Goal: Download file/media: Download file/media

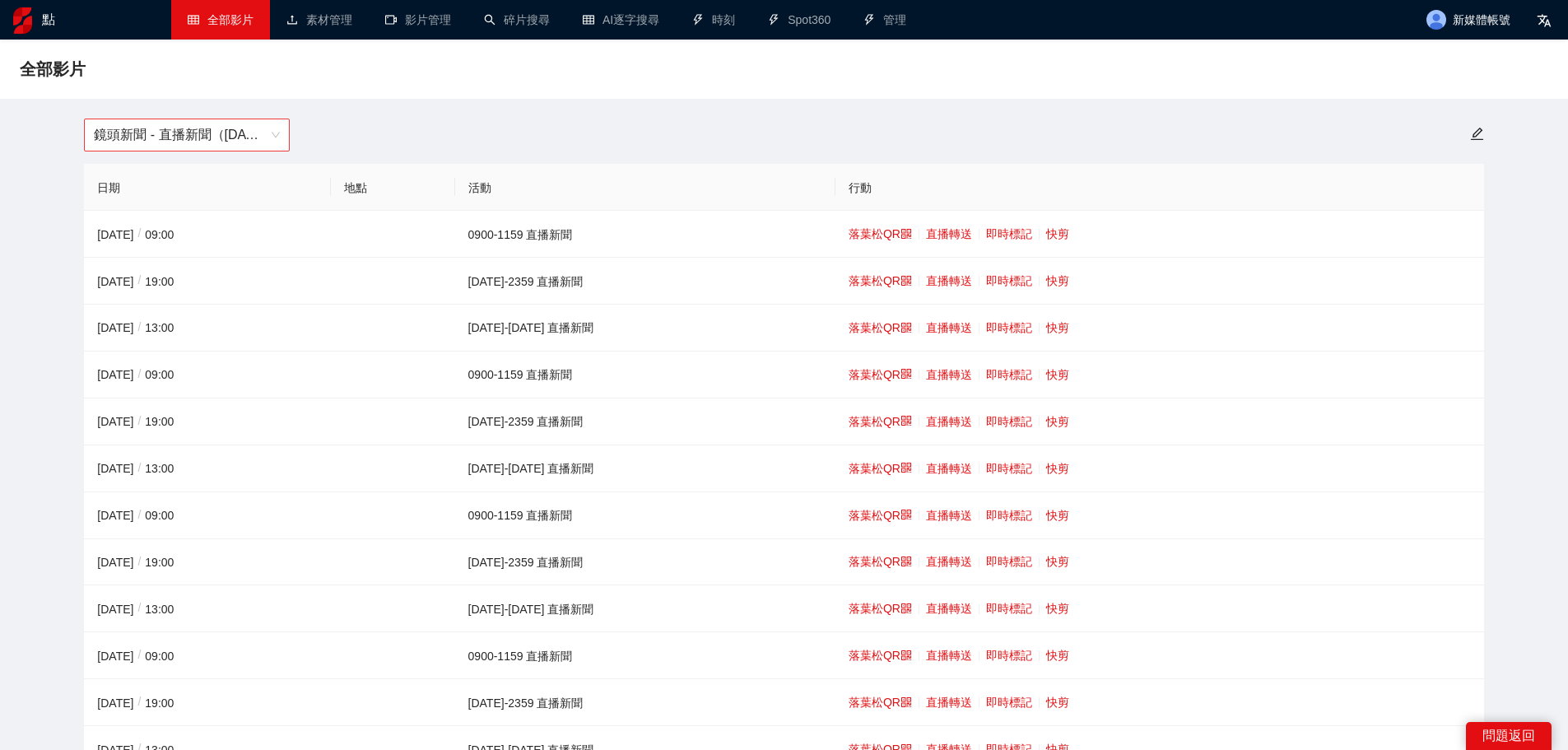
click at [247, 125] on span "鏡頭新聞 - 直播新聞（[DATE]-[DATE]）" at bounding box center [186, 135] width 186 height 31
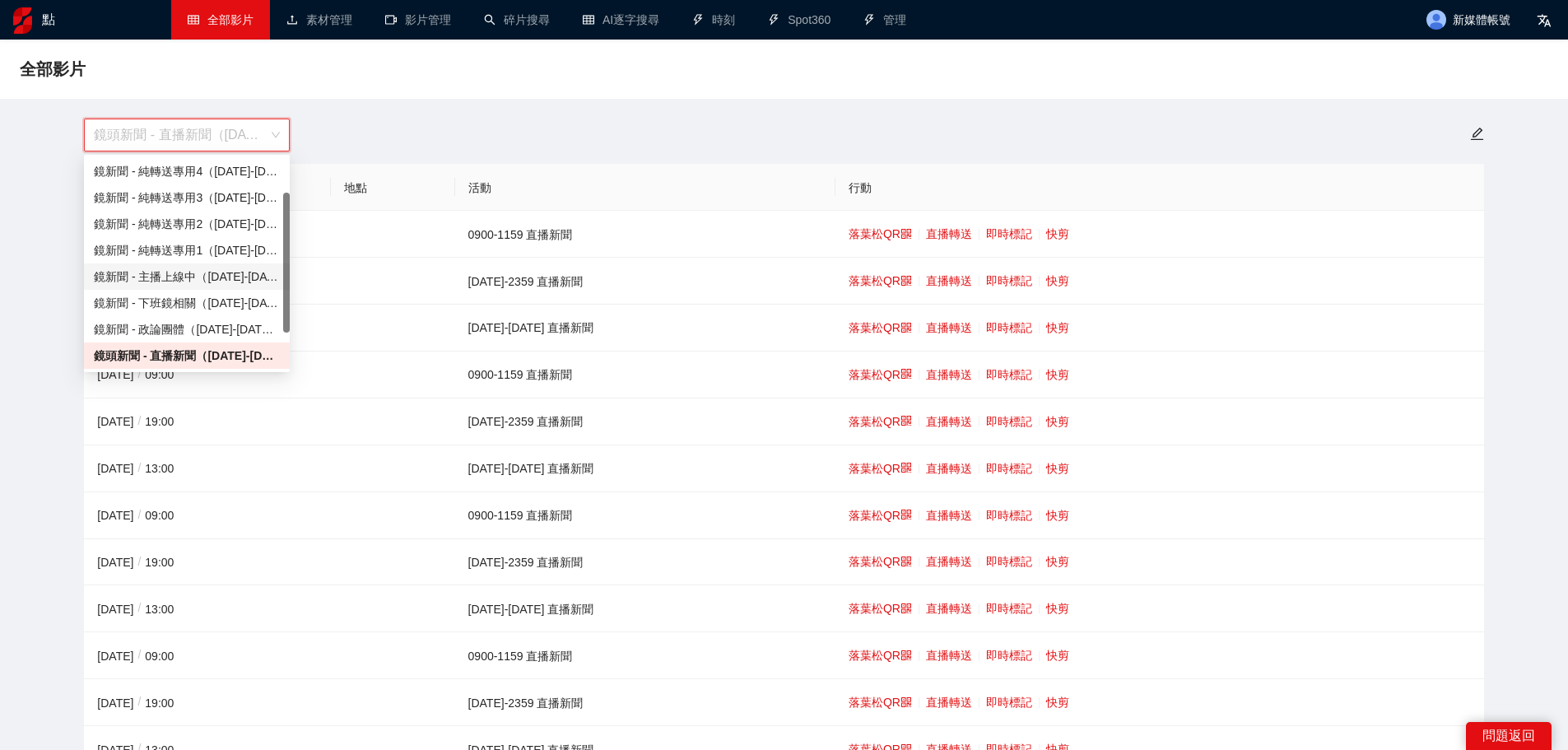
scroll to position [63, 0]
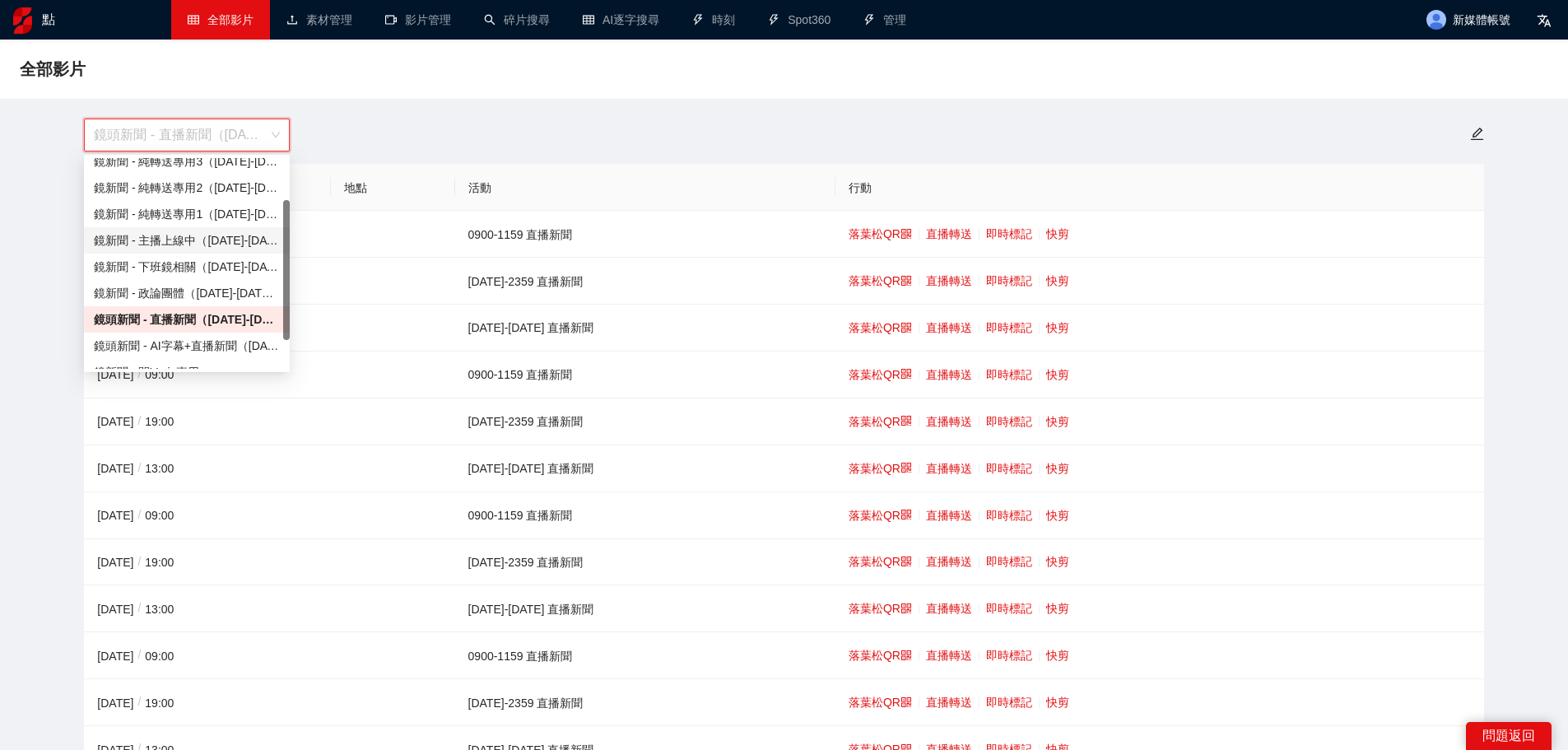
drag, startPoint x: 283, startPoint y: 283, endPoint x: 283, endPoint y: 307, distance: 24.0
click at [283, 307] on div at bounding box center [286, 270] width 7 height 140
click at [253, 339] on font "鏡頭新聞 - AI字幕+直播新聞（[DATE]-[DATE]）" at bounding box center [214, 346] width 242 height 14
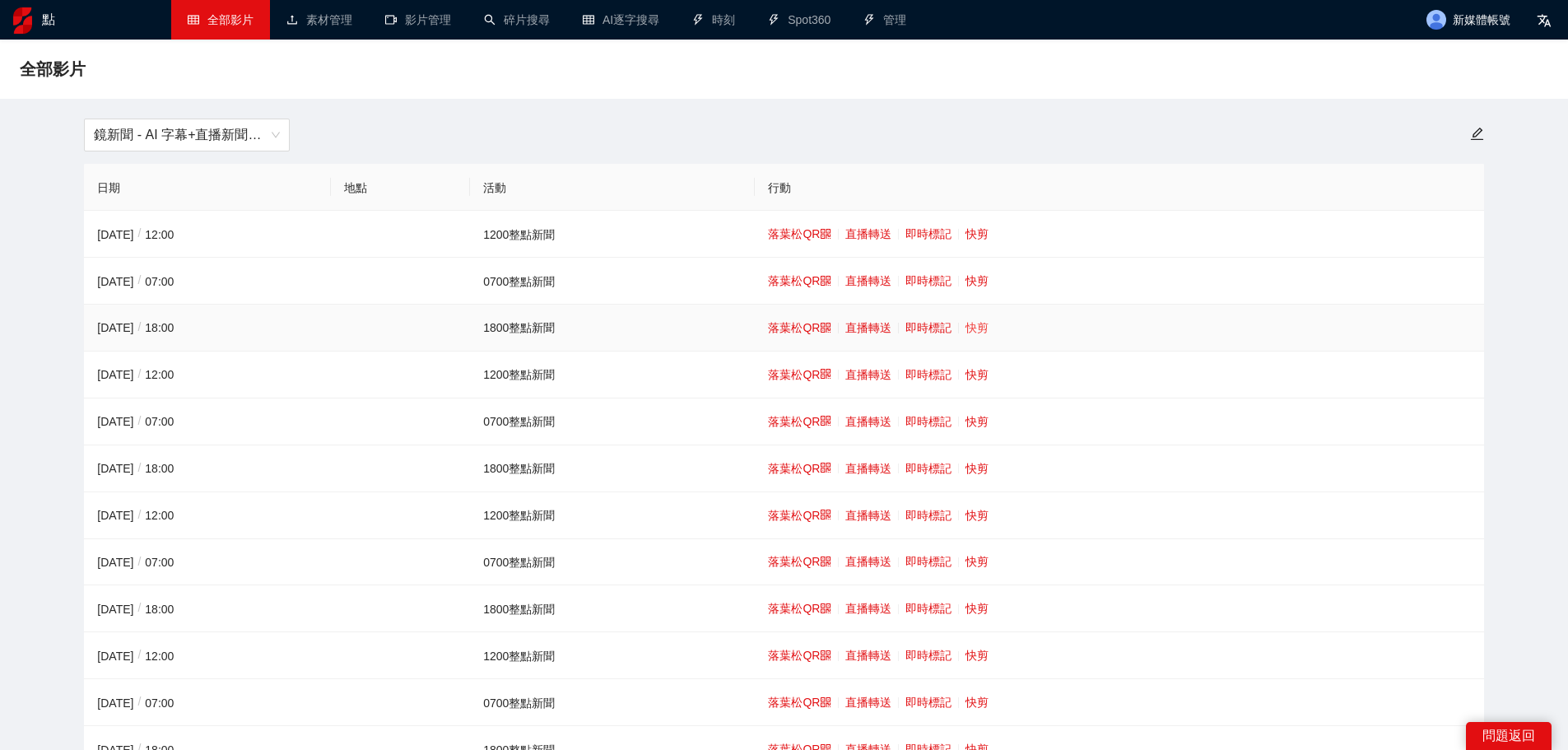
click at [978, 328] on font "快剪" at bounding box center [977, 328] width 23 height 14
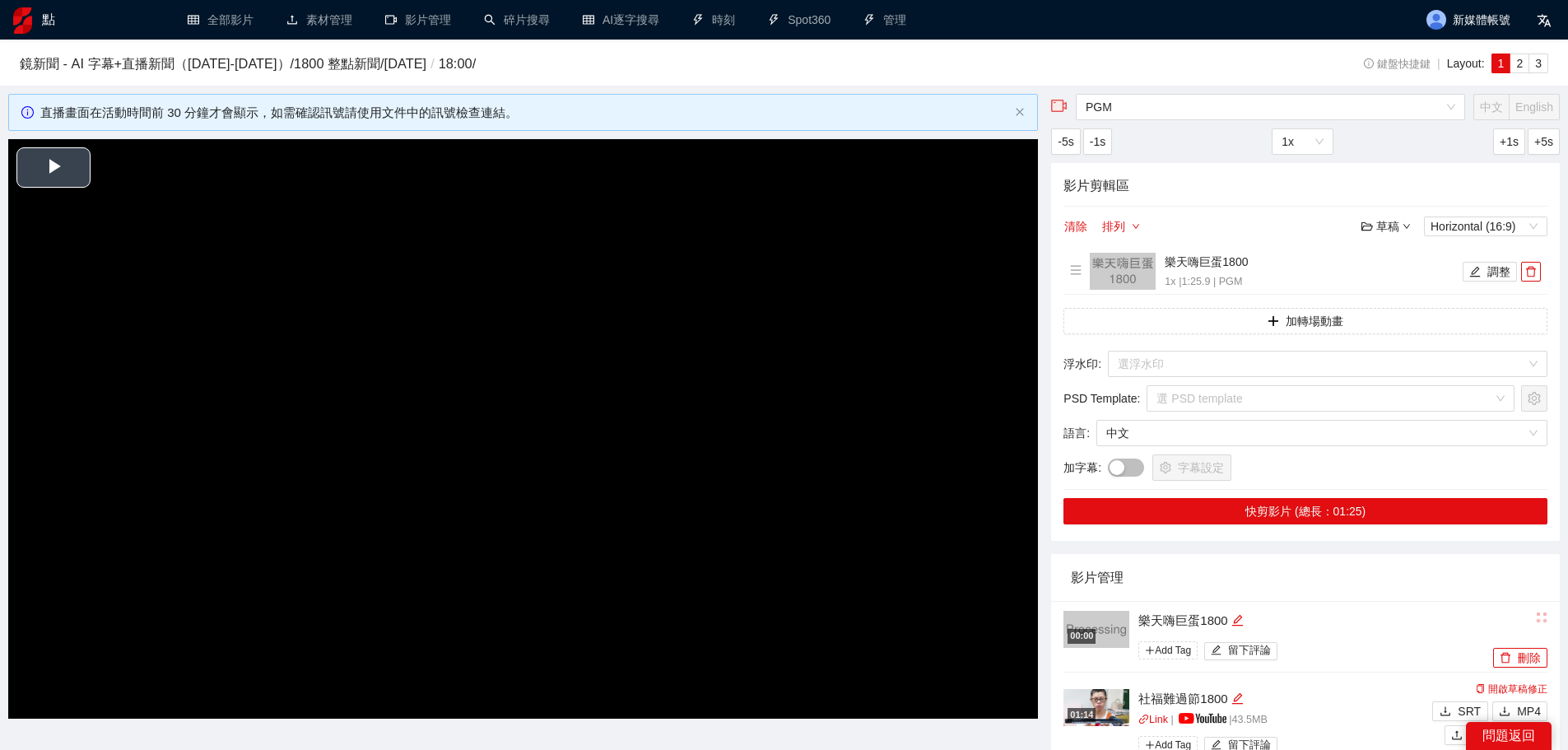
click at [775, 293] on video "Video Player" at bounding box center [524, 429] width 1030 height 580
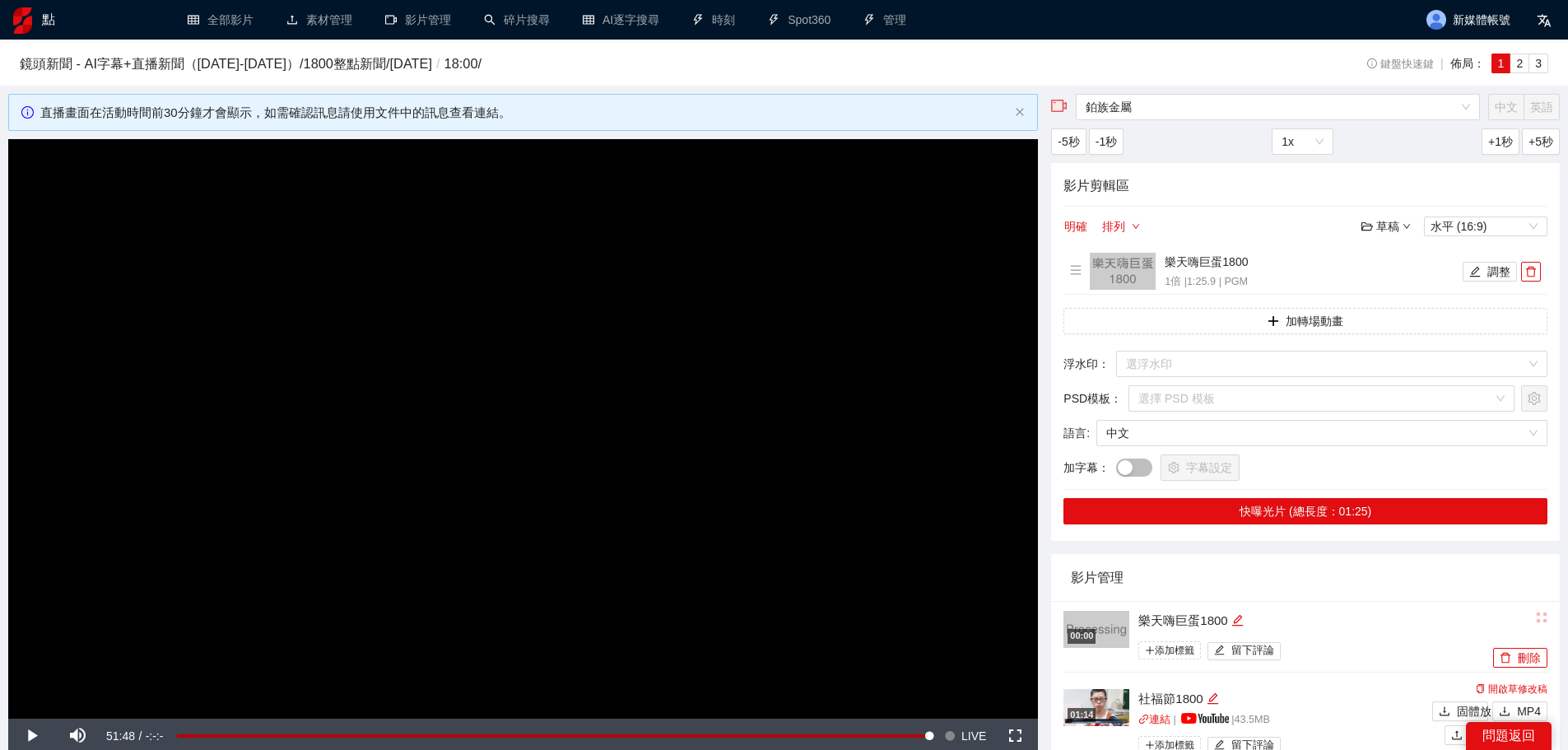
click at [693, 47] on div "鏡頭新聞 - AI字幕+直播新聞（[DATE]-[DATE]） / 1800整點新聞 / [DATE] / 18:00 / 鍵盤快速鍵 | 佈局： 1 2 3" at bounding box center [784, 62] width 1528 height 38
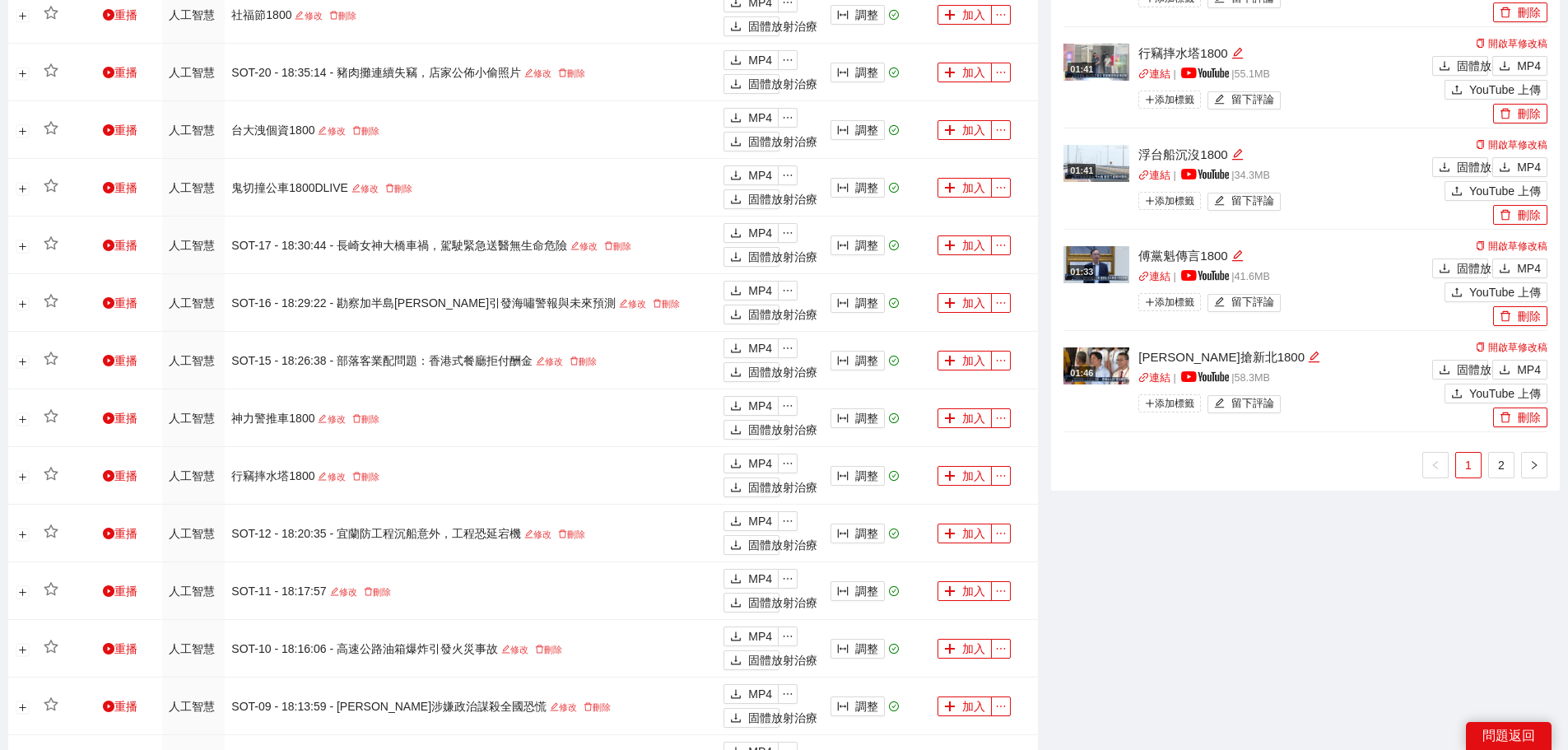
scroll to position [933, 0]
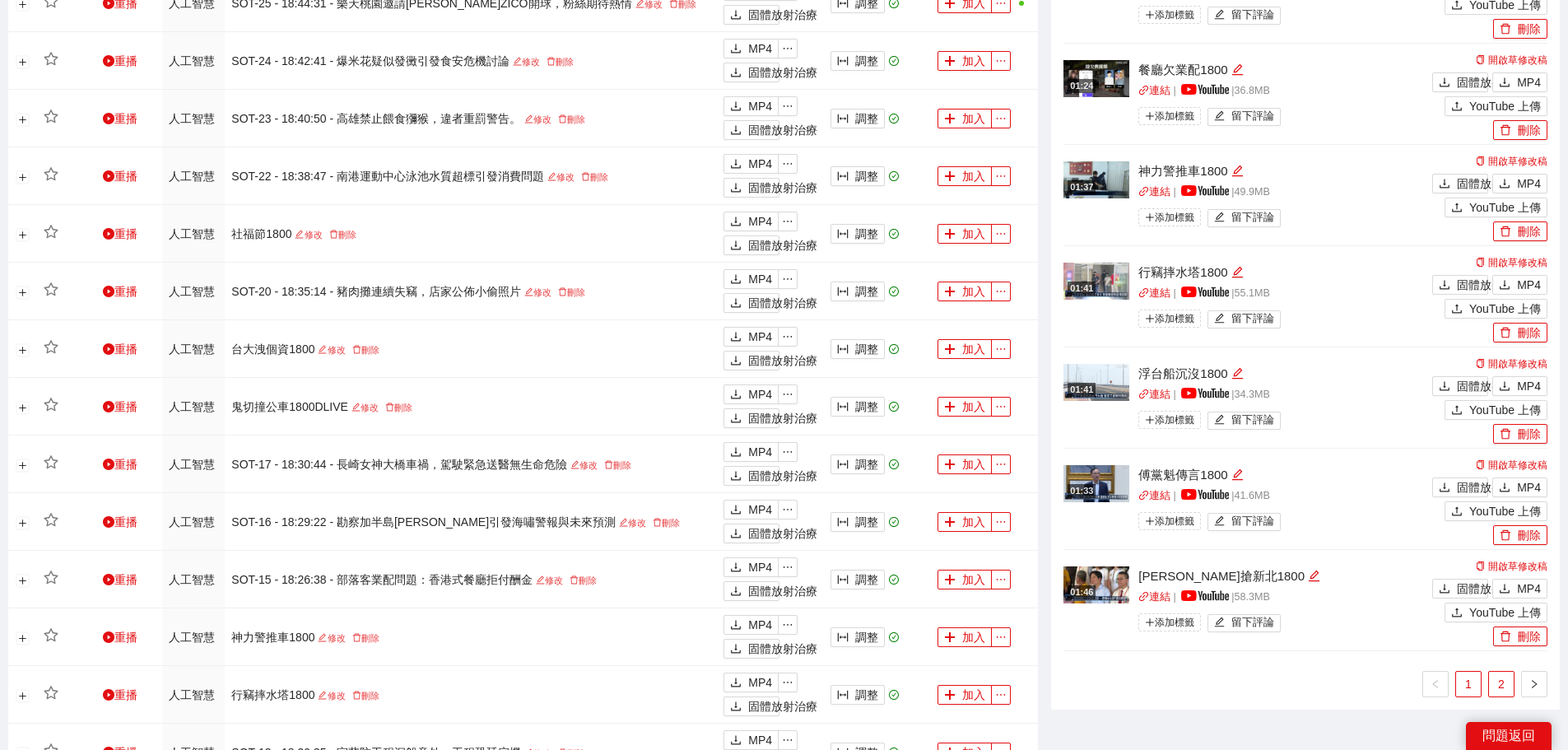
click at [1504, 687] on link "2" at bounding box center [1501, 684] width 25 height 25
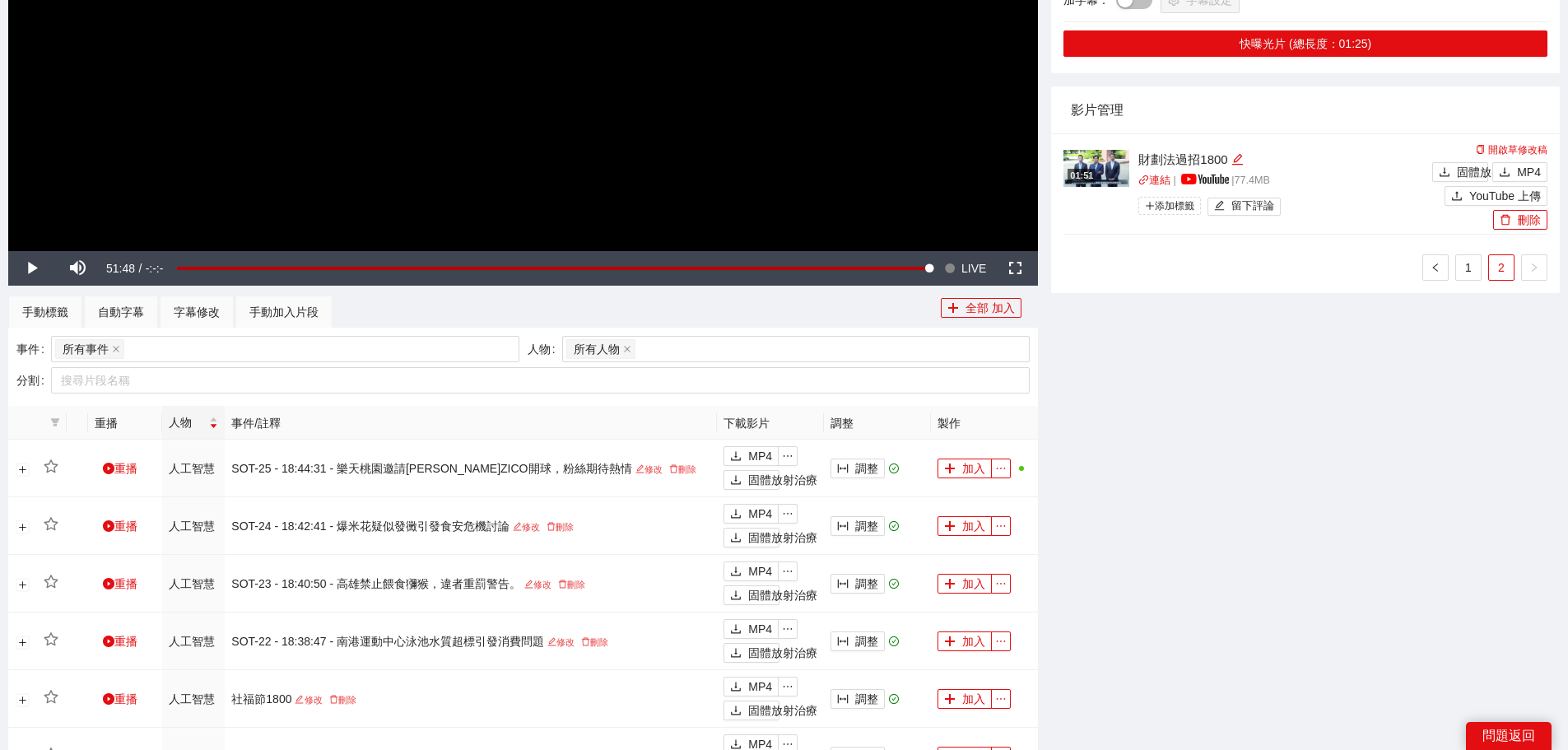
scroll to position [439, 0]
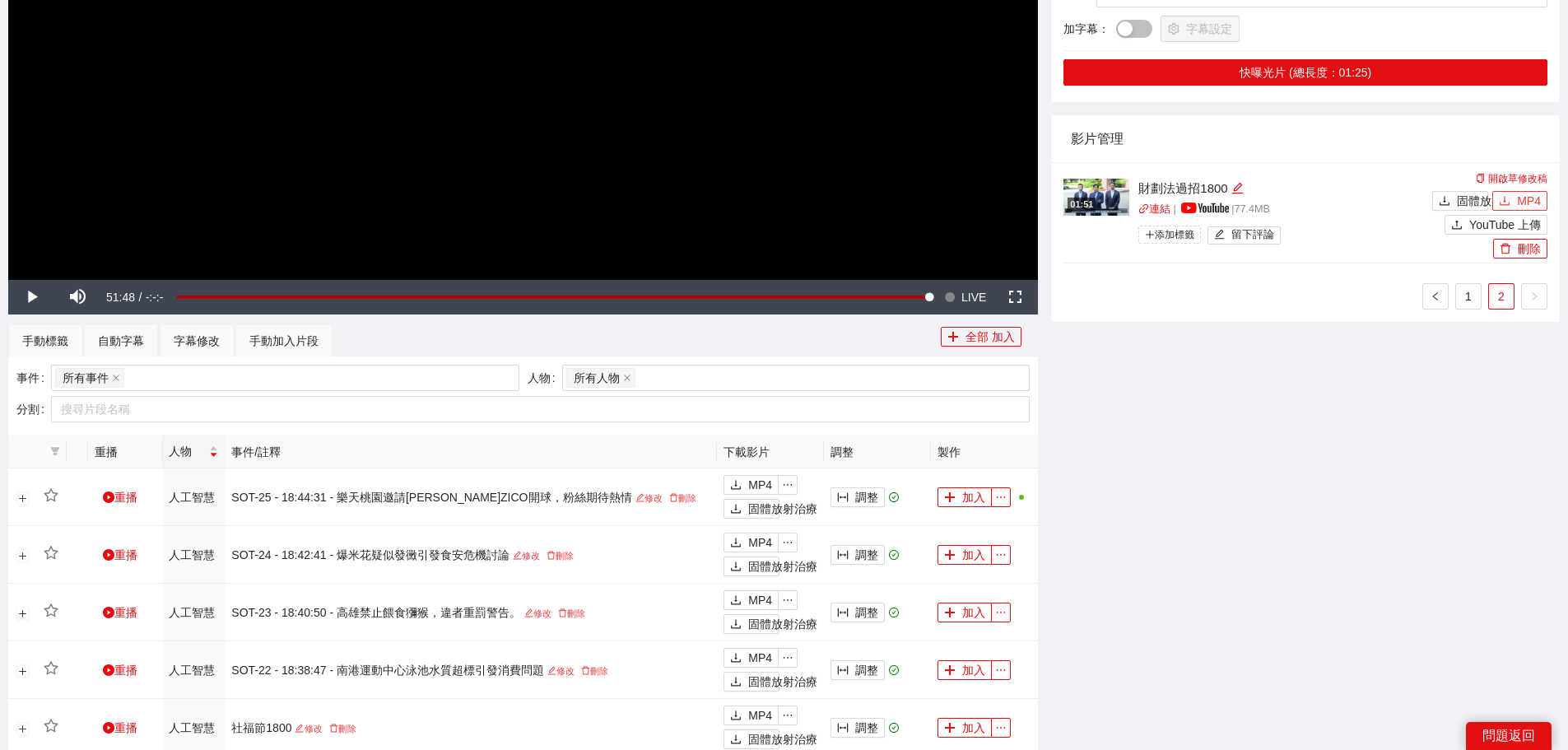
click at [1531, 205] on font "MP4" at bounding box center [1528, 201] width 24 height 14
click at [1471, 289] on link "1" at bounding box center [1468, 297] width 25 height 25
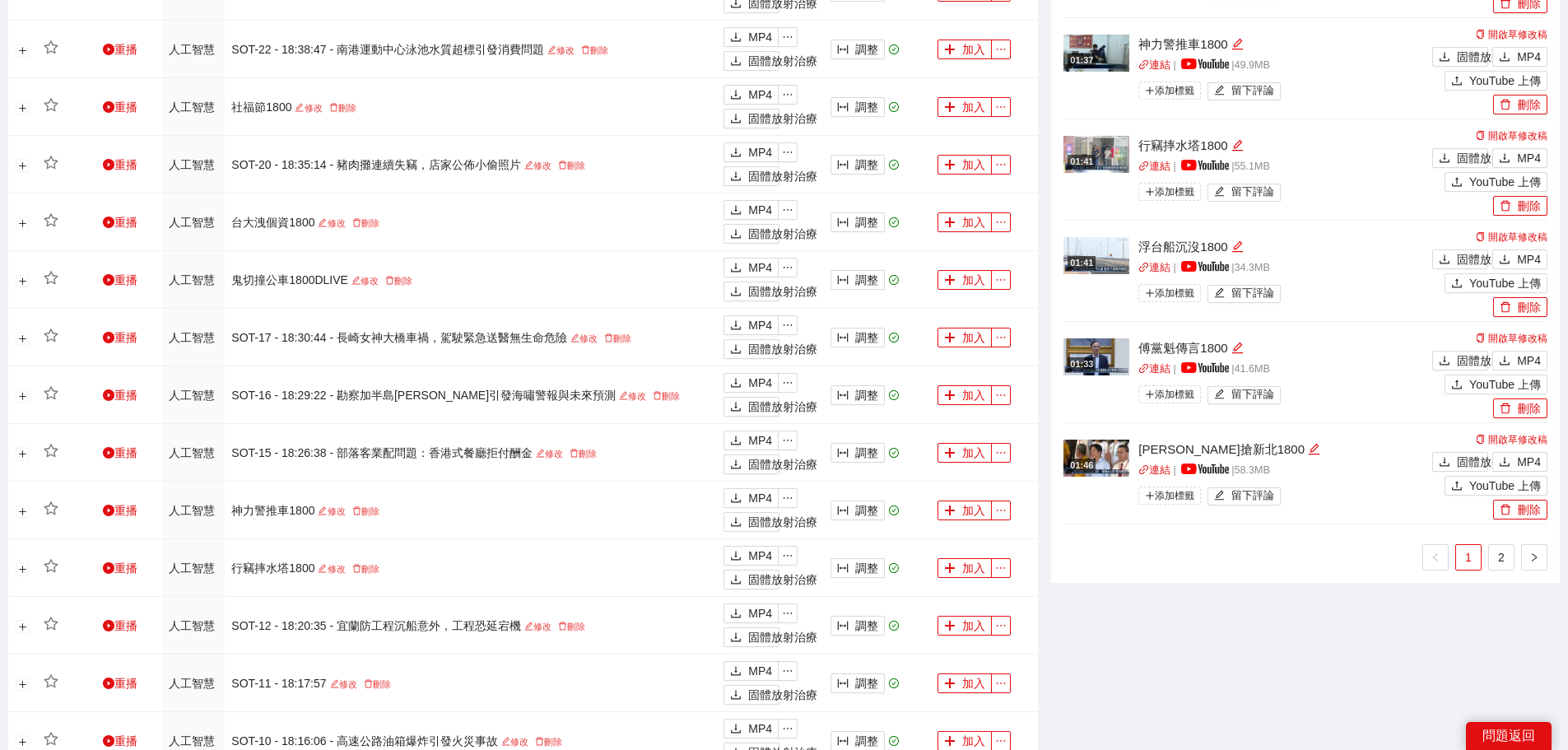
scroll to position [1027, 0]
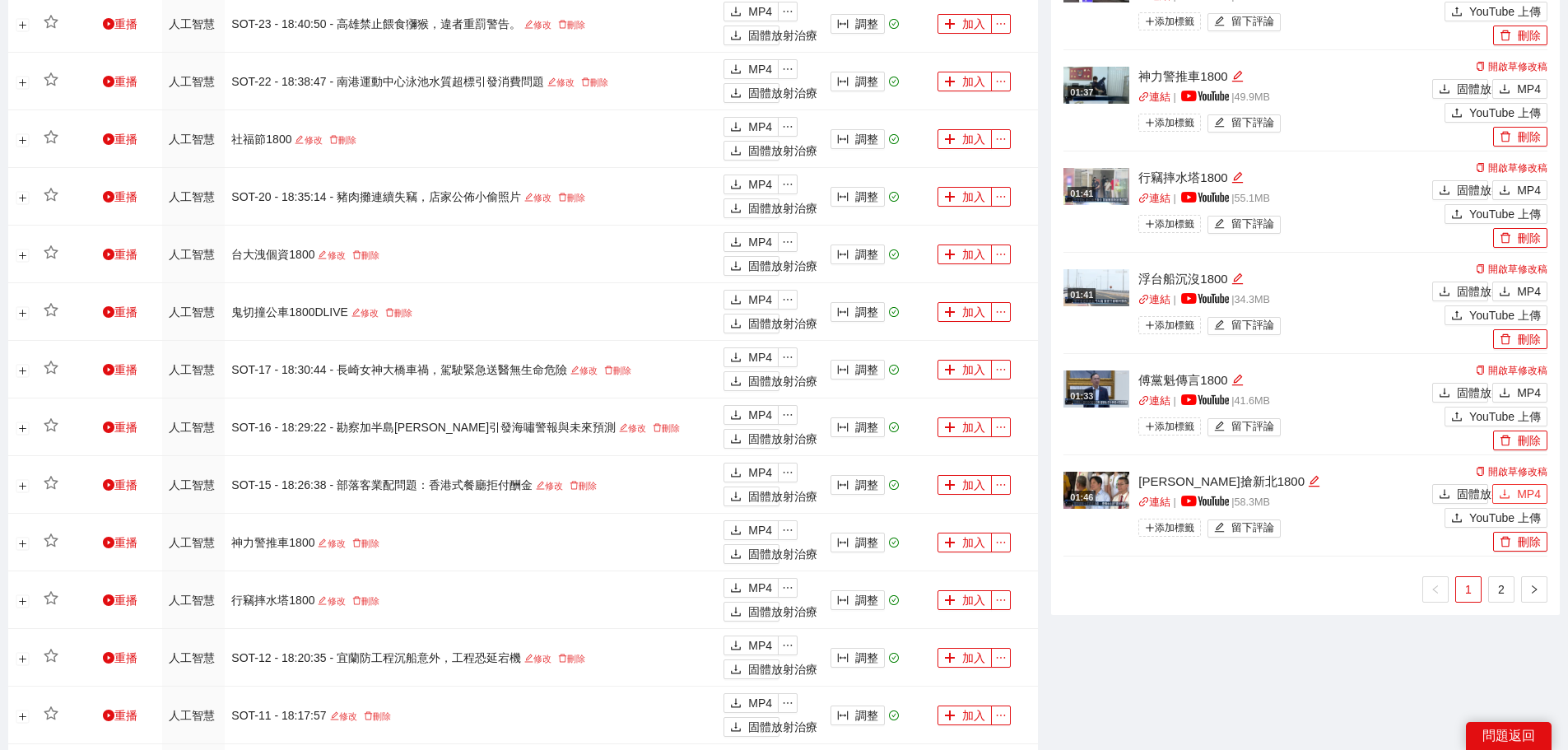
click at [1521, 492] on font "MP4" at bounding box center [1528, 494] width 24 height 14
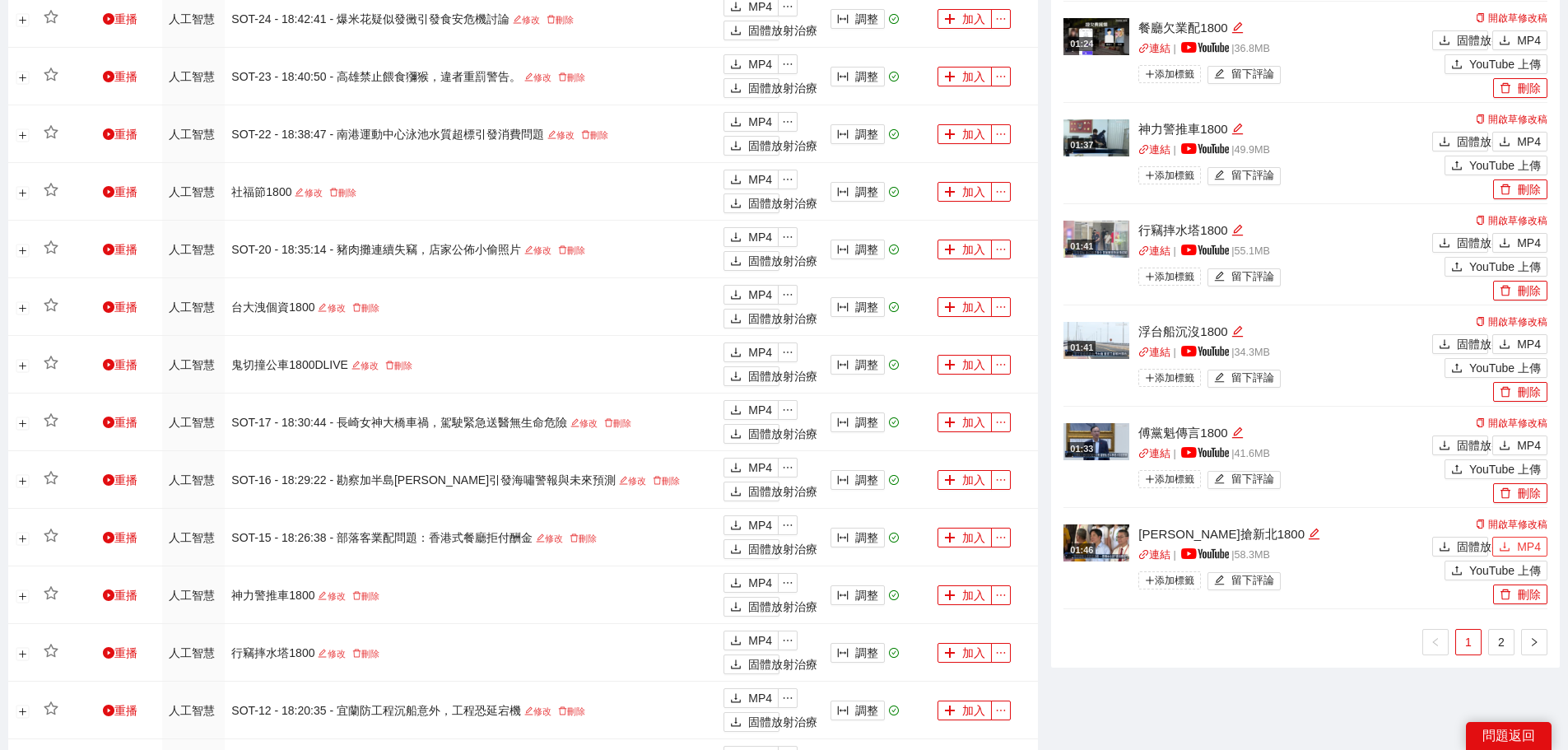
scroll to position [945, 0]
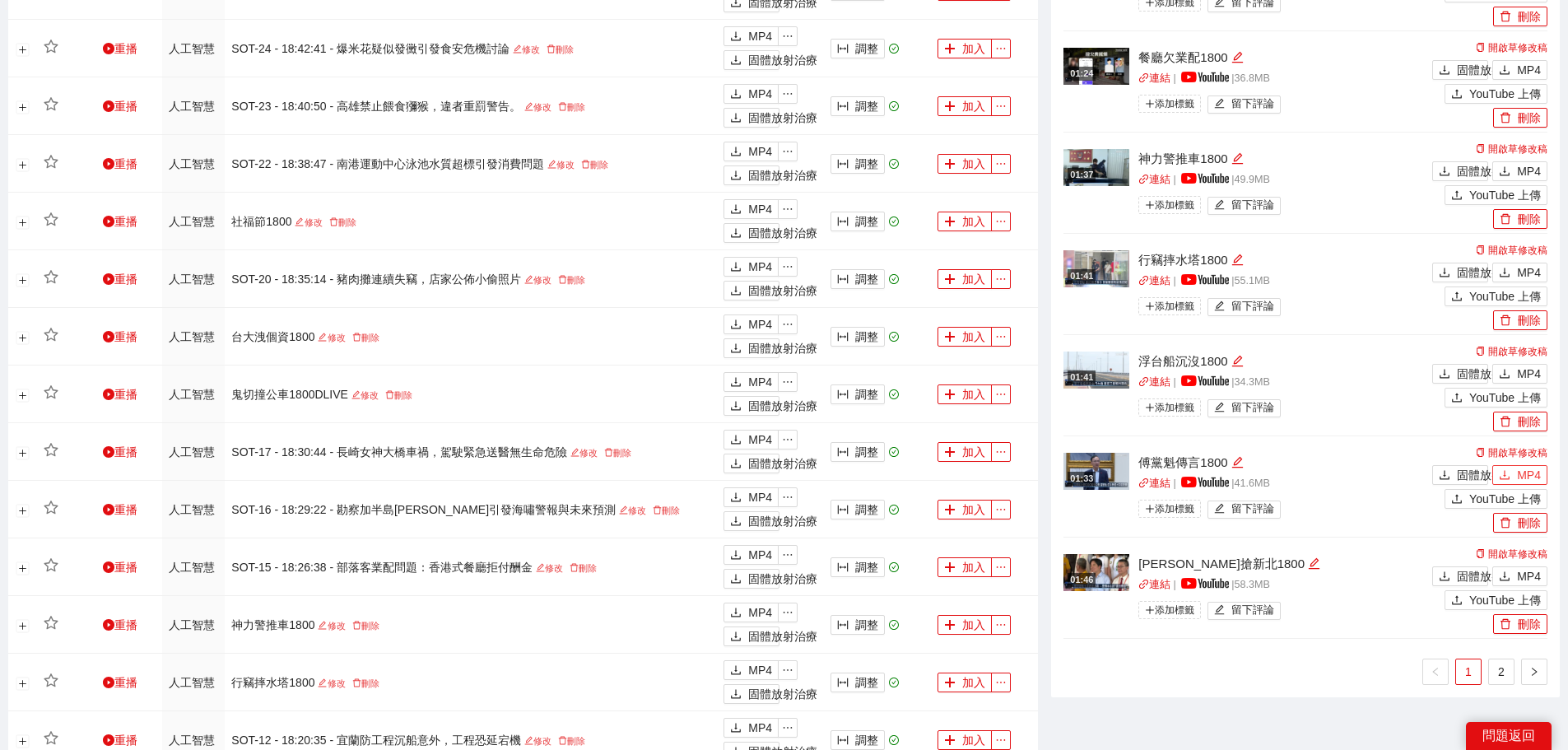
click at [1510, 473] on icon "下載" at bounding box center [1504, 476] width 12 height 12
click at [1507, 372] on icon "下載" at bounding box center [1504, 374] width 12 height 12
click at [1531, 266] on font "MP4" at bounding box center [1528, 273] width 24 height 14
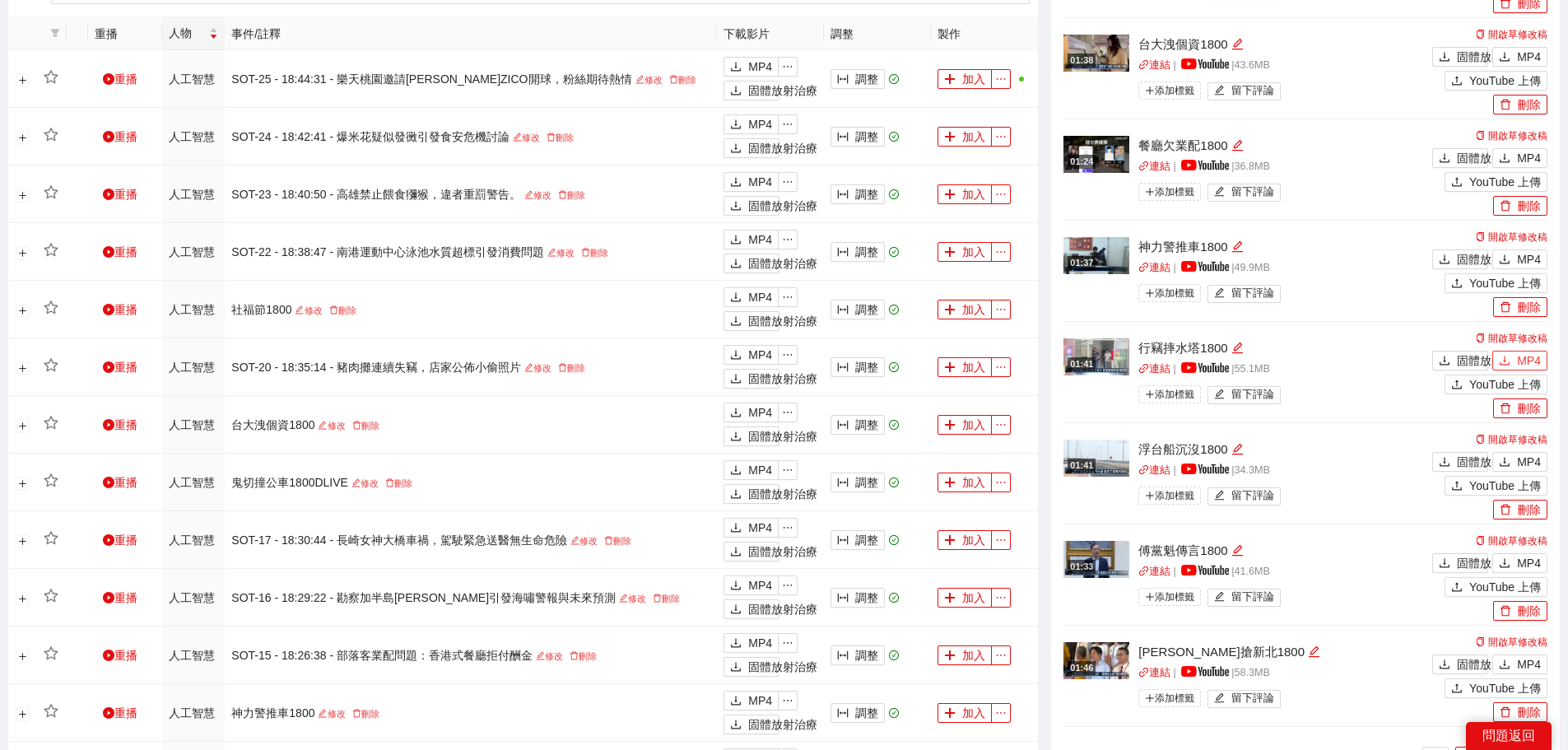
scroll to position [698, 0]
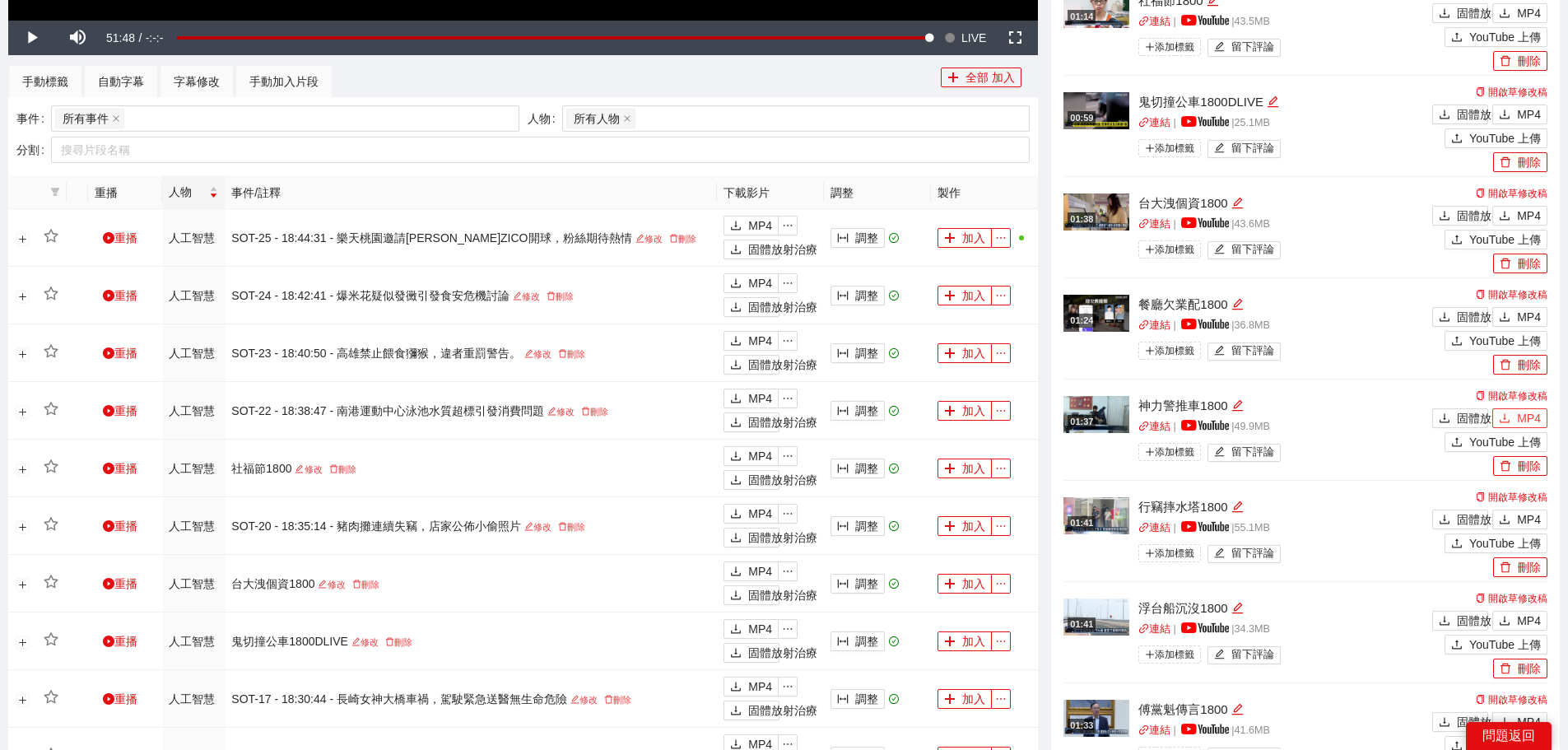
click at [1514, 414] on button "MP4" at bounding box center [1520, 418] width 55 height 19
click at [1510, 312] on icon "下載" at bounding box center [1504, 317] width 12 height 12
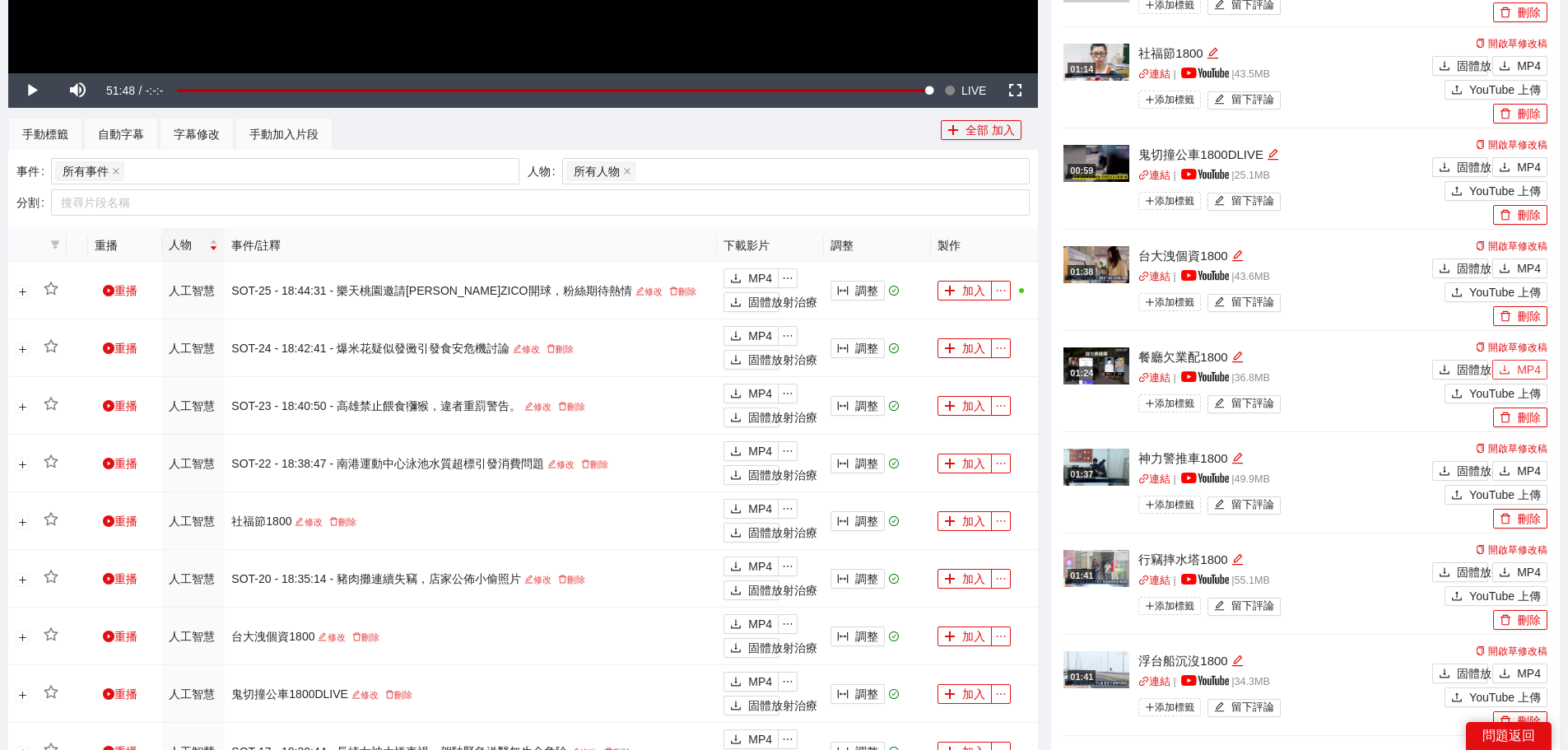
scroll to position [616, 0]
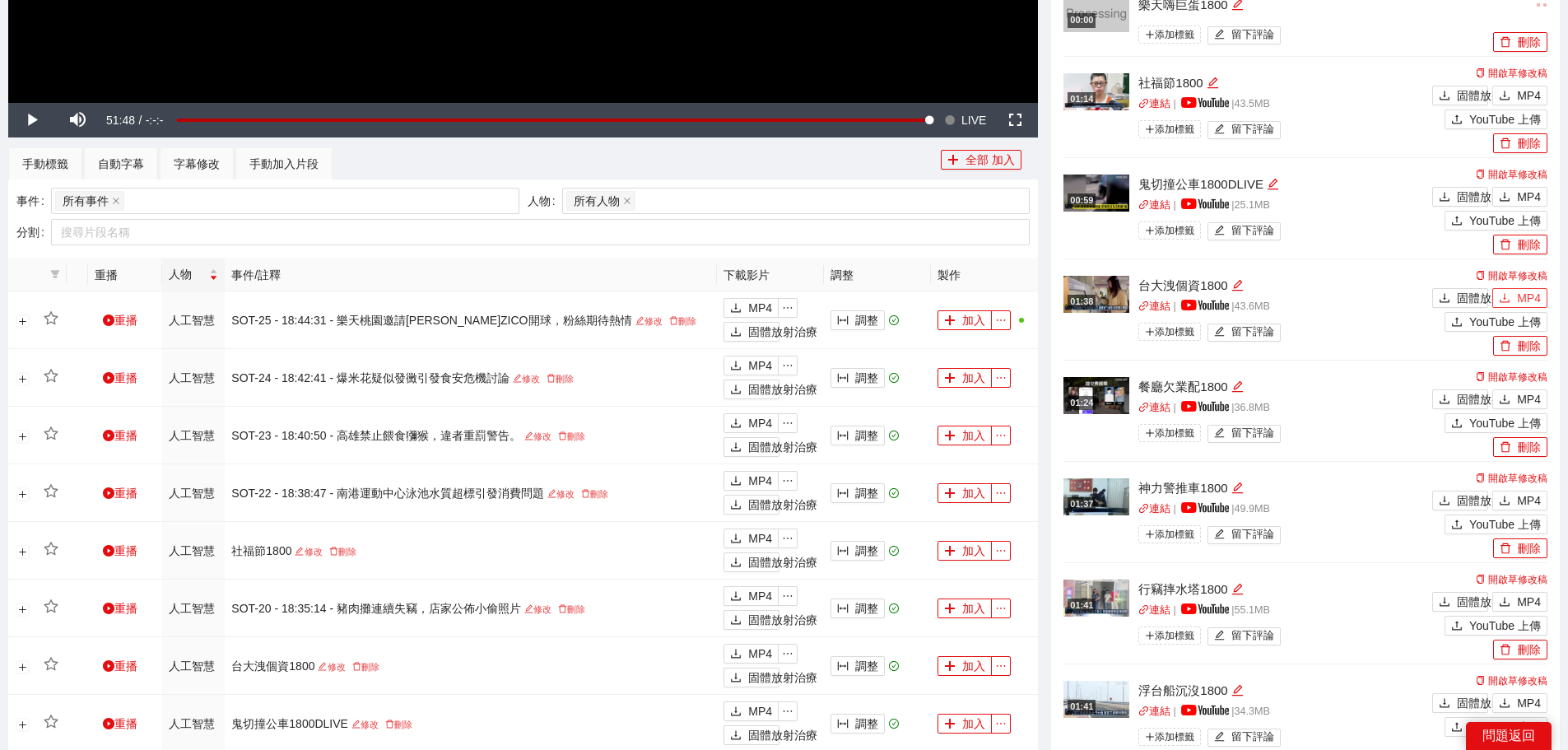
click at [1522, 300] on font "MP4" at bounding box center [1528, 299] width 24 height 14
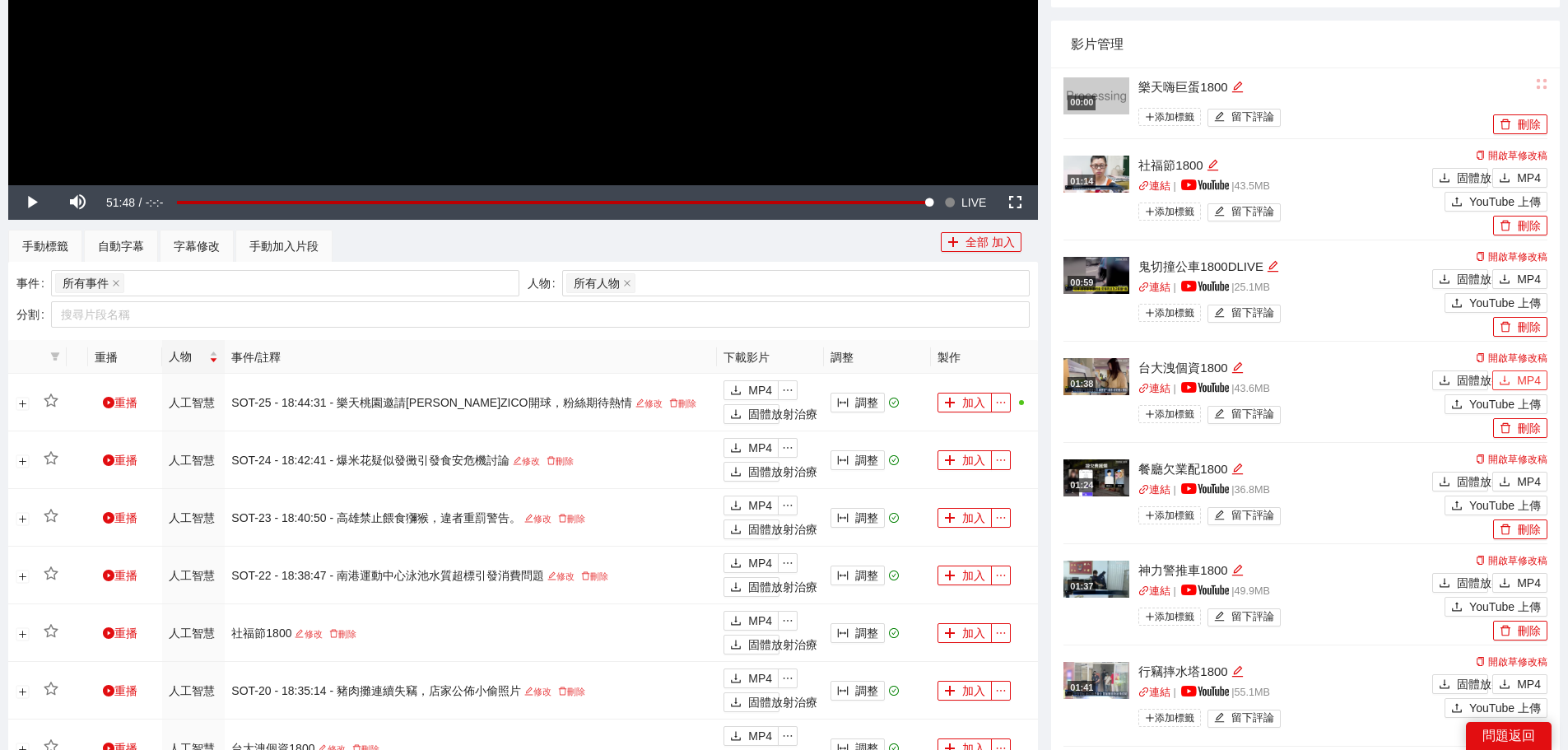
scroll to position [451, 0]
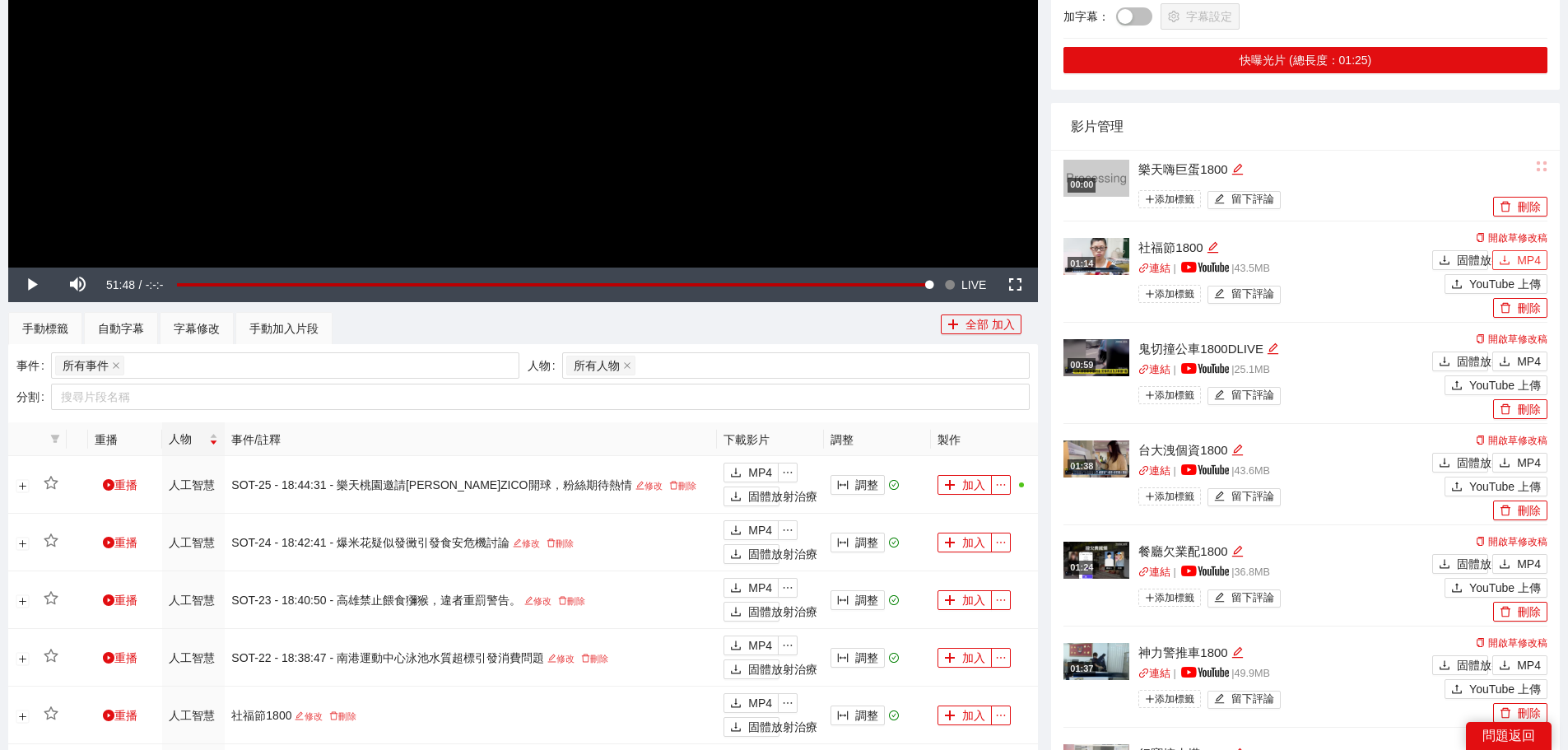
click at [1524, 258] on font "MP4" at bounding box center [1528, 260] width 24 height 14
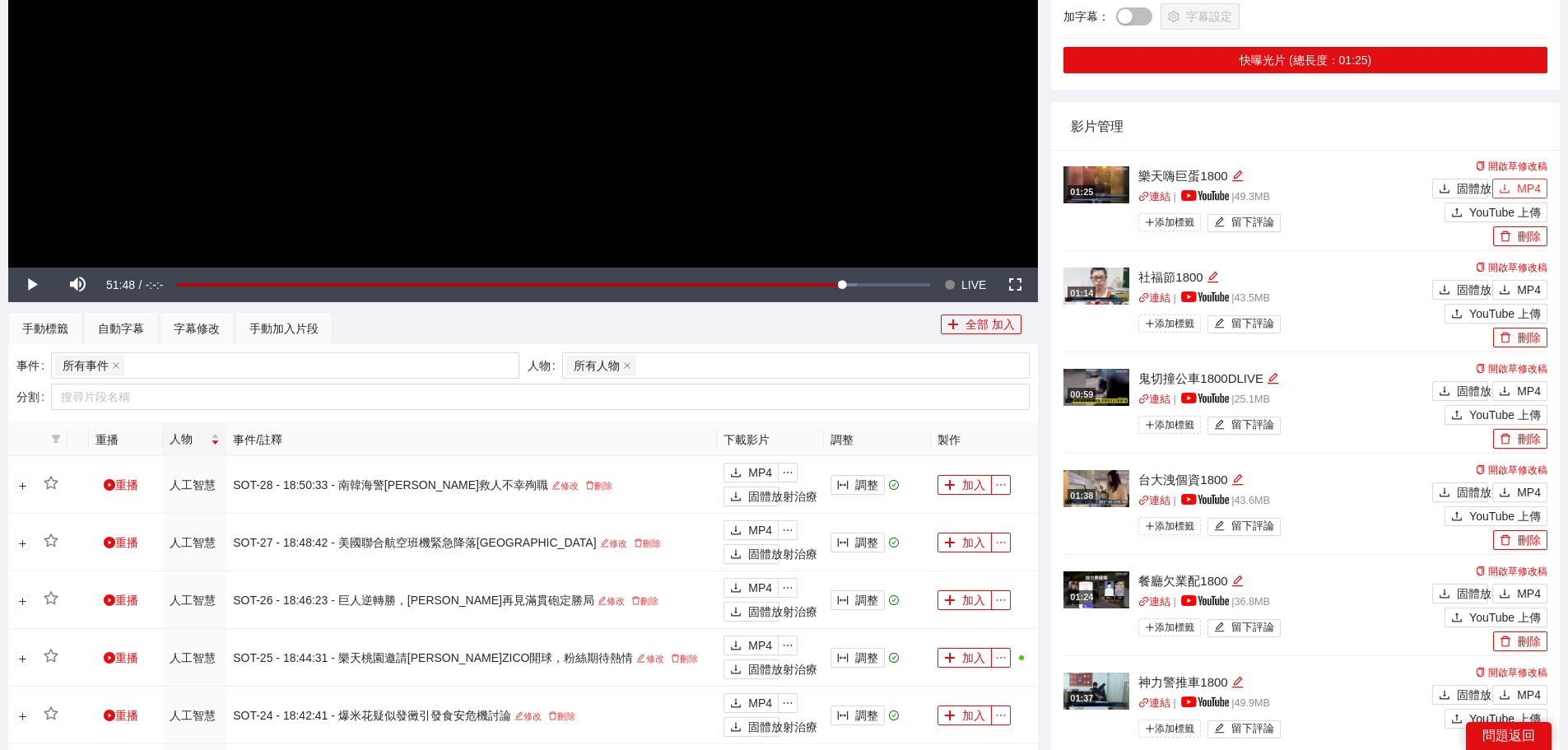
click at [1523, 187] on font "MP4" at bounding box center [1528, 188] width 24 height 14
